Goal: Use online tool/utility: Use online tool/utility

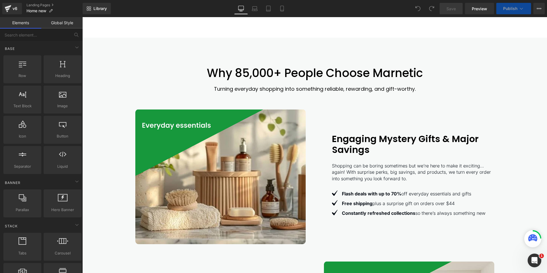
scroll to position [1377, 0]
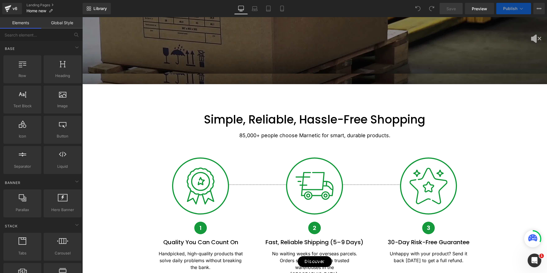
drag, startPoint x: 544, startPoint y: 229, endPoint x: 622, endPoint y: 17, distance: 225.8
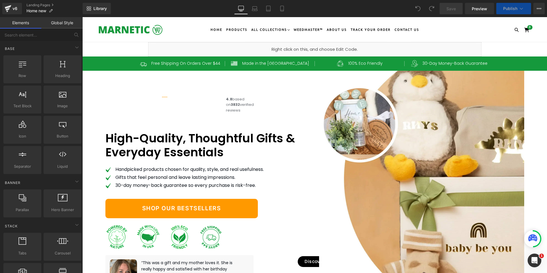
click at [346, 45] on div "Liquid" at bounding box center [314, 49] width 333 height 14
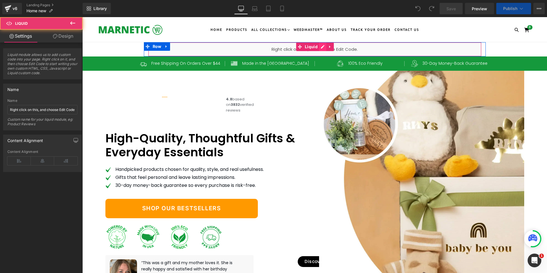
click at [320, 46] on div "Liquid" at bounding box center [314, 49] width 333 height 14
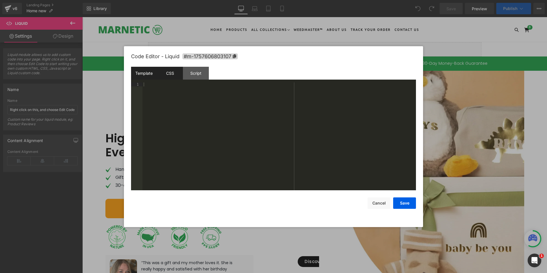
click at [176, 77] on div "CSS" at bounding box center [170, 73] width 26 height 13
click at [172, 72] on div "CSS" at bounding box center [170, 73] width 26 height 13
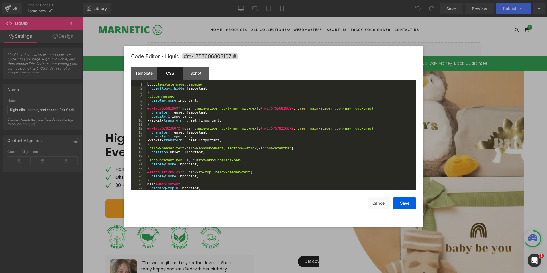
click at [159, 93] on div "body .template-page.gempage { overflow-x : hidden !important; } .oldbannersec {…" at bounding box center [279, 140] width 267 height 116
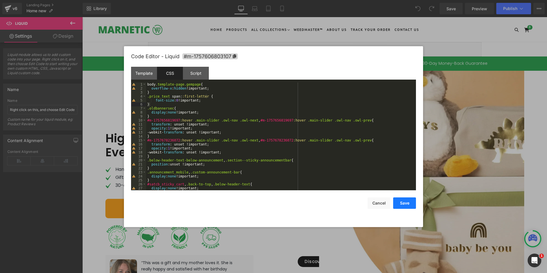
drag, startPoint x: 412, startPoint y: 201, endPoint x: 372, endPoint y: 62, distance: 144.3
click at [412, 201] on button "Save" at bounding box center [404, 202] width 23 height 11
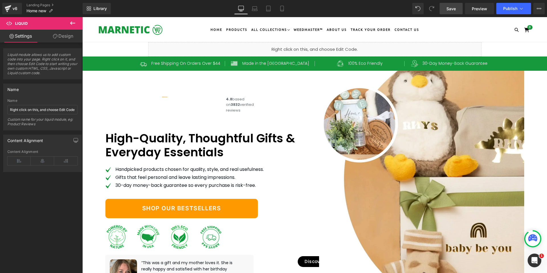
click at [448, 9] on span "Save" at bounding box center [450, 9] width 9 height 6
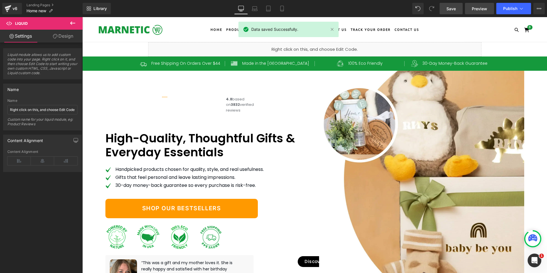
click at [478, 7] on span "Preview" at bounding box center [479, 9] width 15 height 6
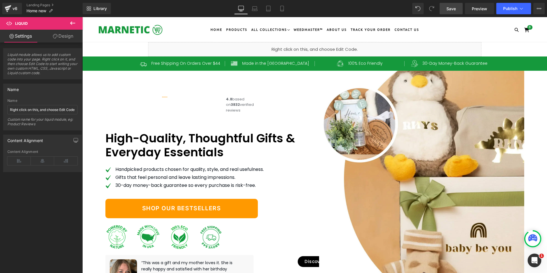
click at [452, 7] on span "Save" at bounding box center [450, 9] width 9 height 6
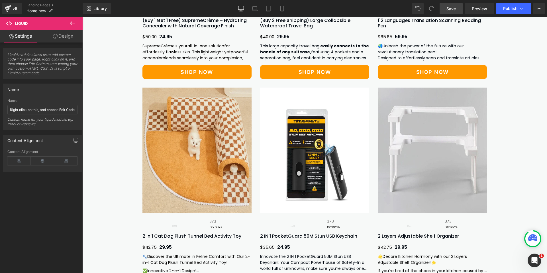
scroll to position [997, 0]
